Goal: Navigation & Orientation: Understand site structure

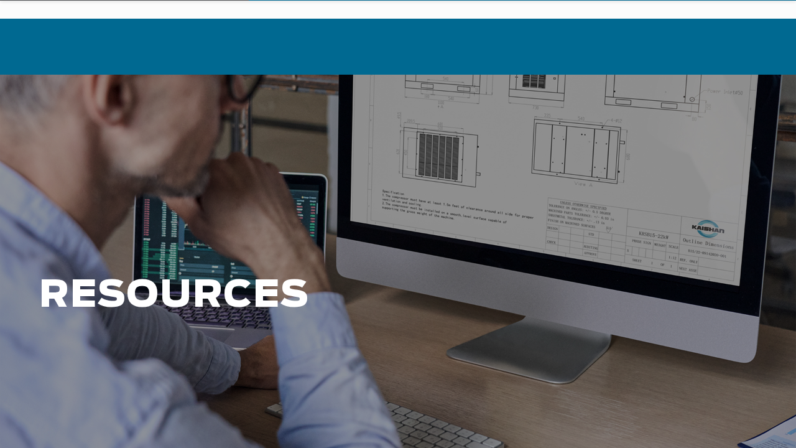
scroll to position [62, 0]
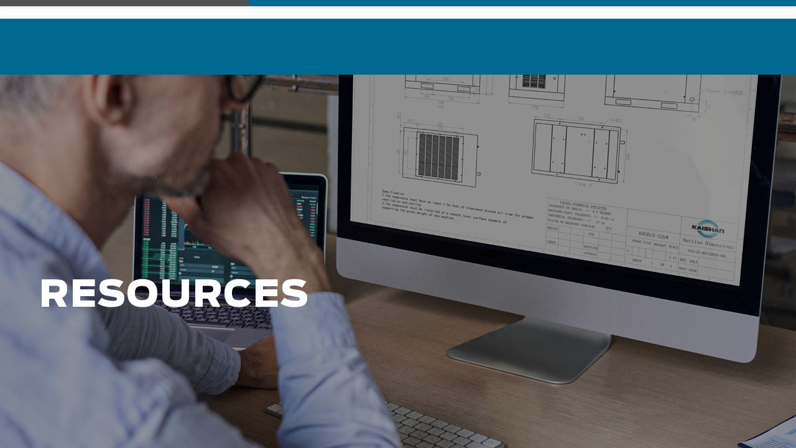
scroll to position [62, 0]
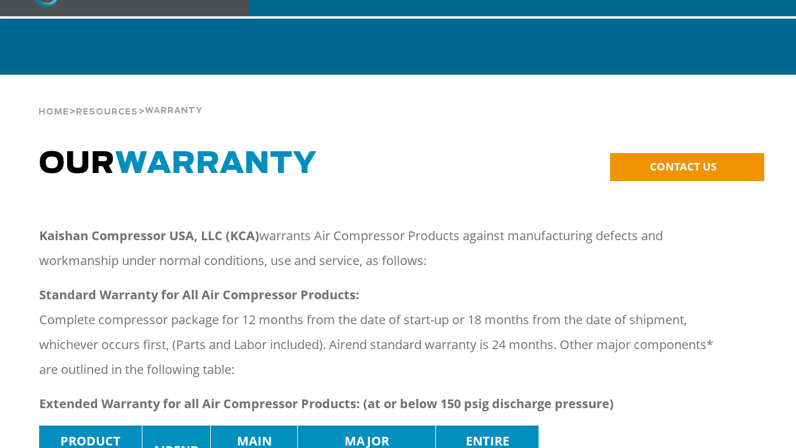
scroll to position [62, 0]
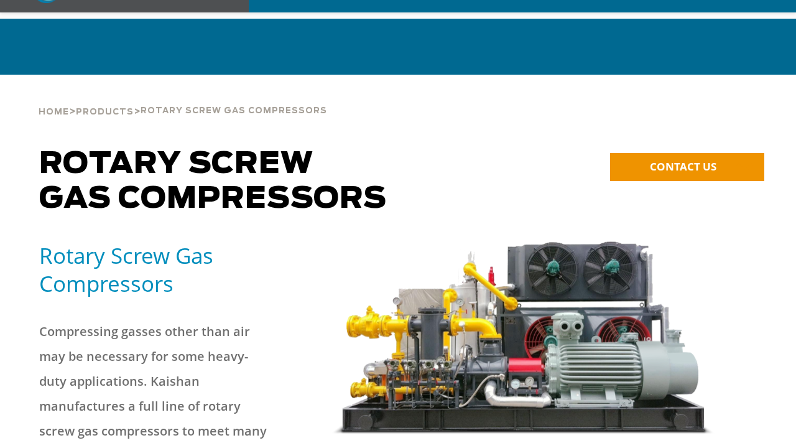
scroll to position [62, 0]
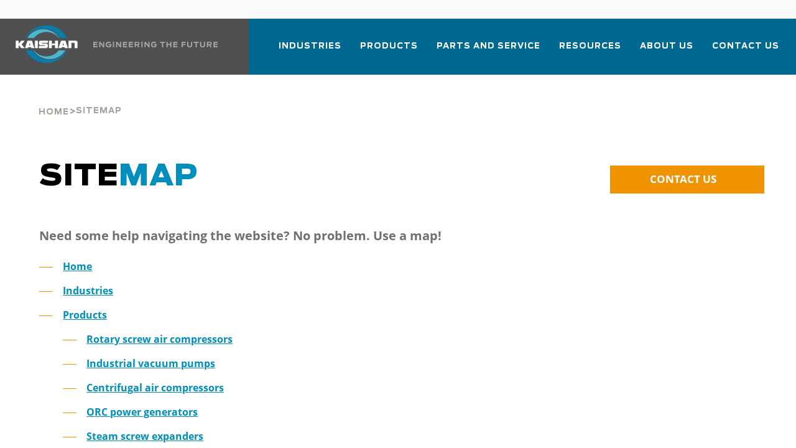
scroll to position [62, 0]
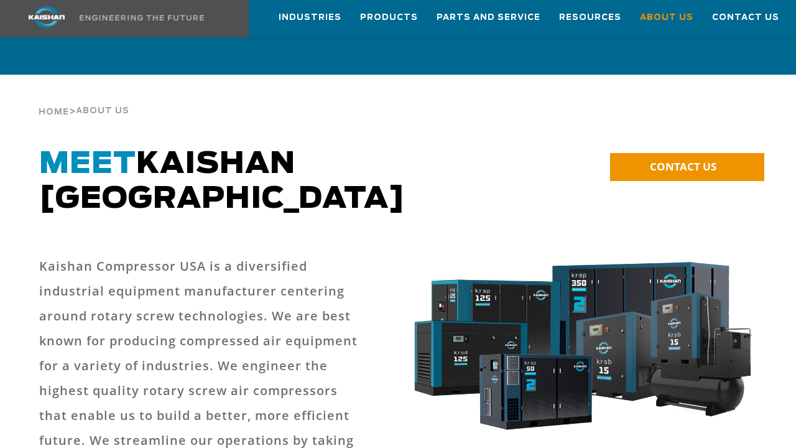
scroll to position [62, 0]
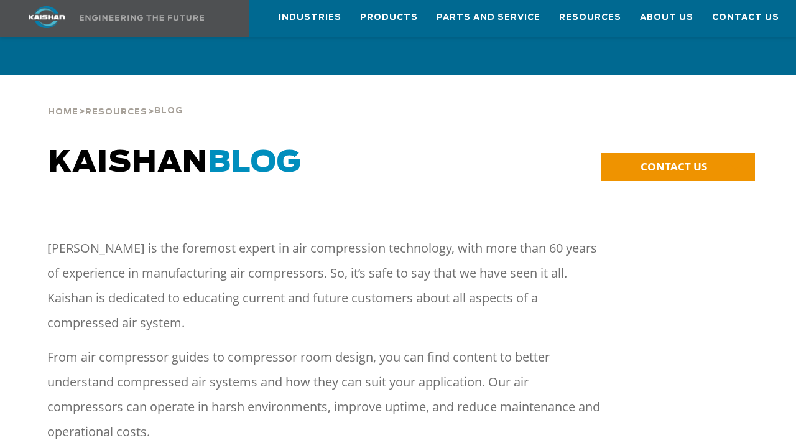
scroll to position [62, 0]
